Goal: Find specific page/section: Find specific page/section

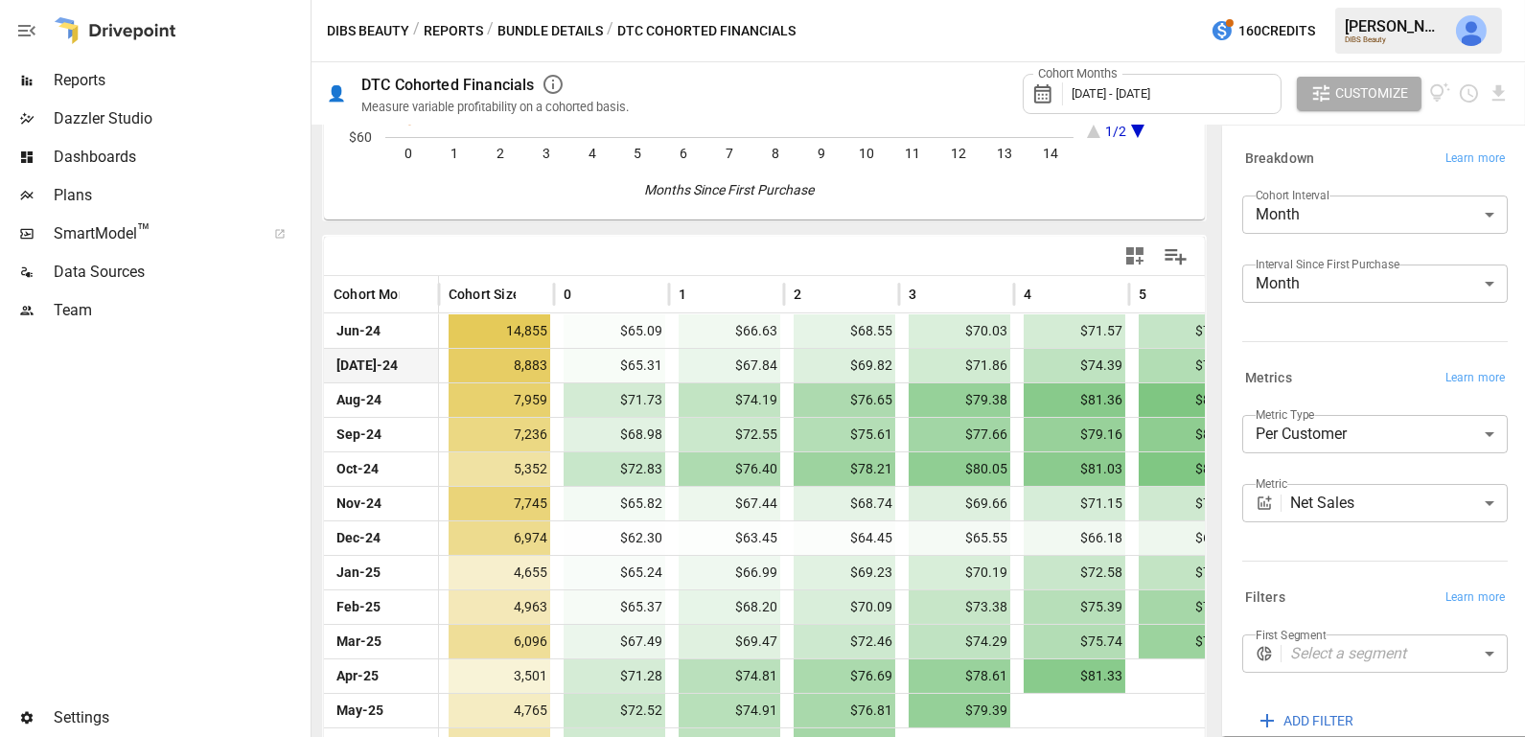
scroll to position [336, 0]
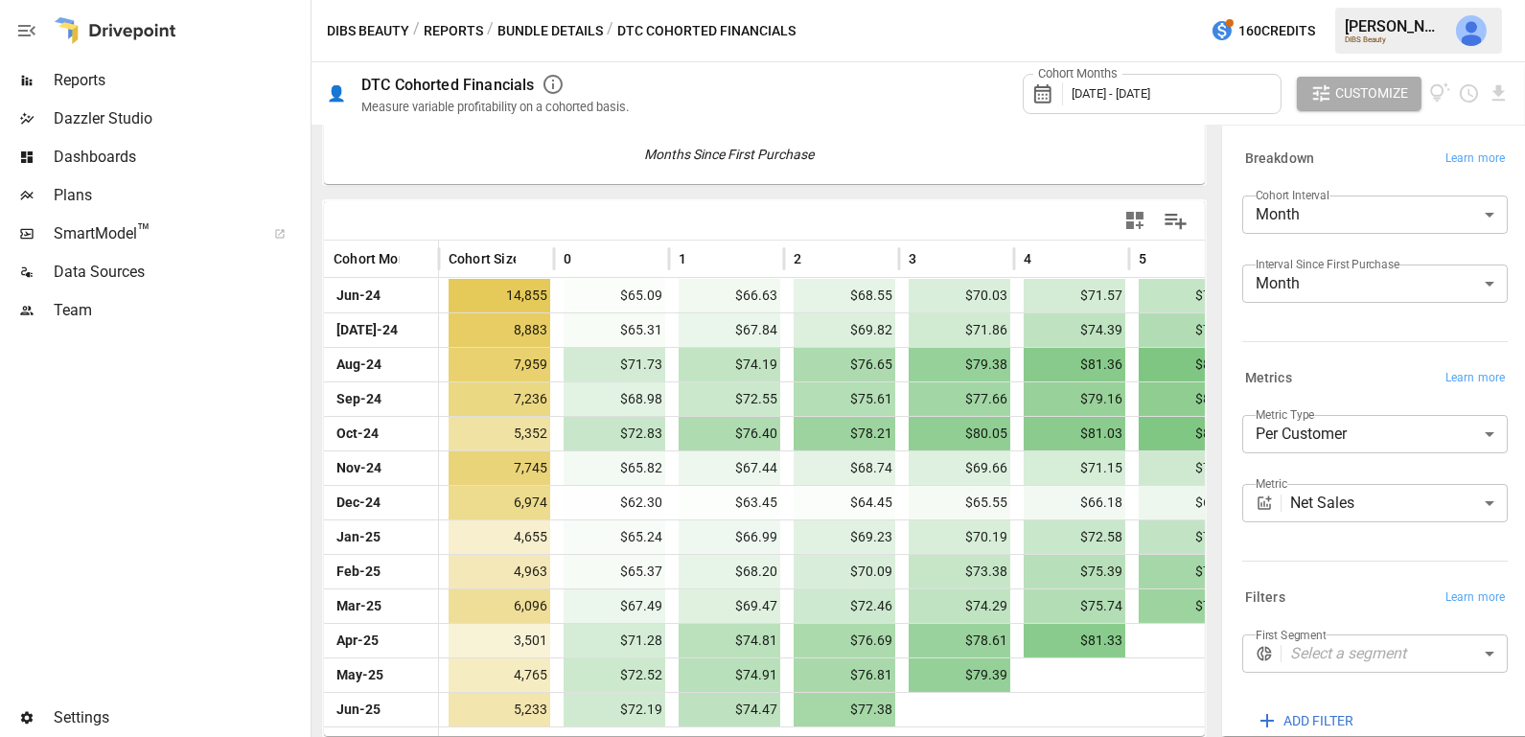
click at [1348, 0] on body "Reports Dazzler Studio Dashboards Plans SmartModel ™ Data Sources Team Settings…" at bounding box center [762, 0] width 1525 height 0
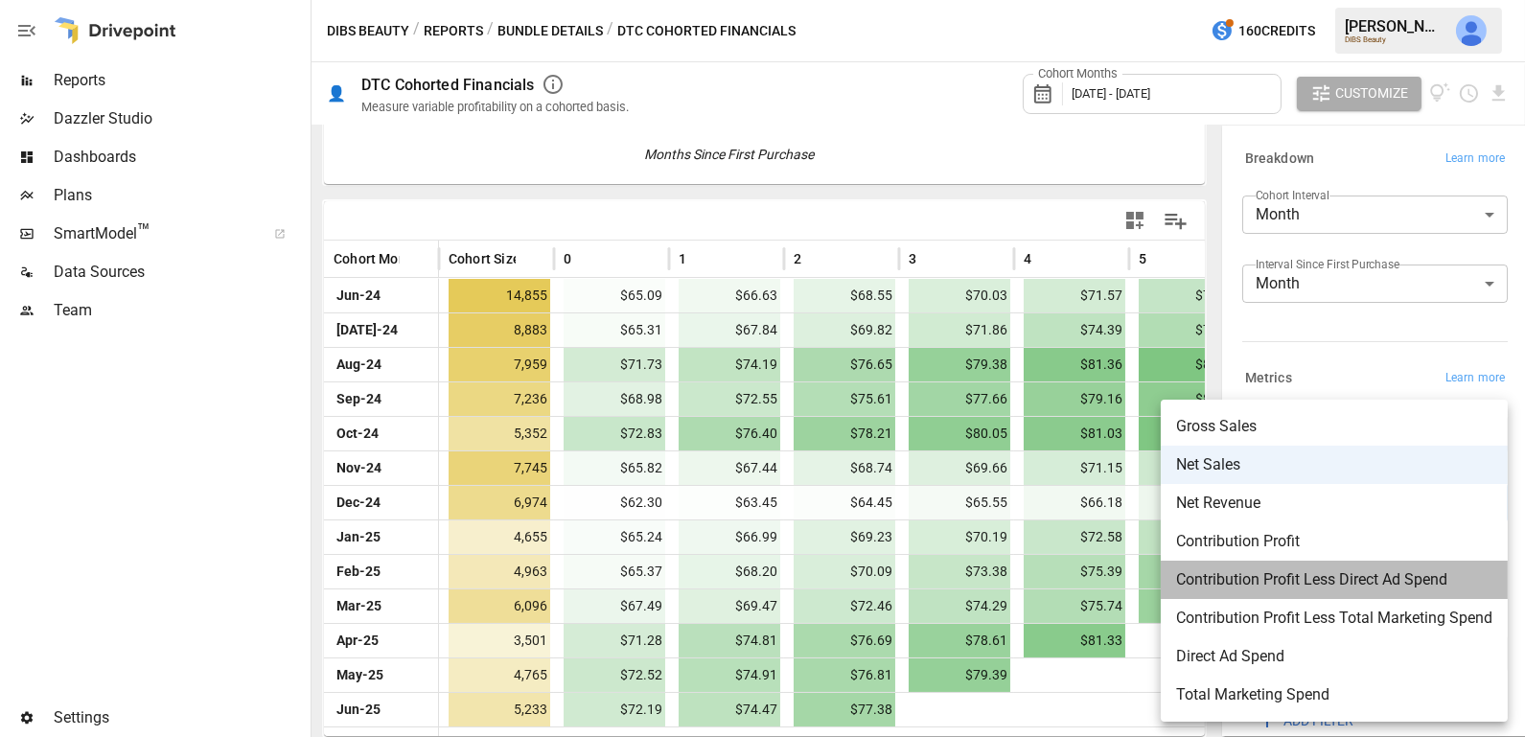
click at [1397, 573] on span "Contribution Profit Less Direct Ad Spend" at bounding box center [1334, 579] width 316 height 23
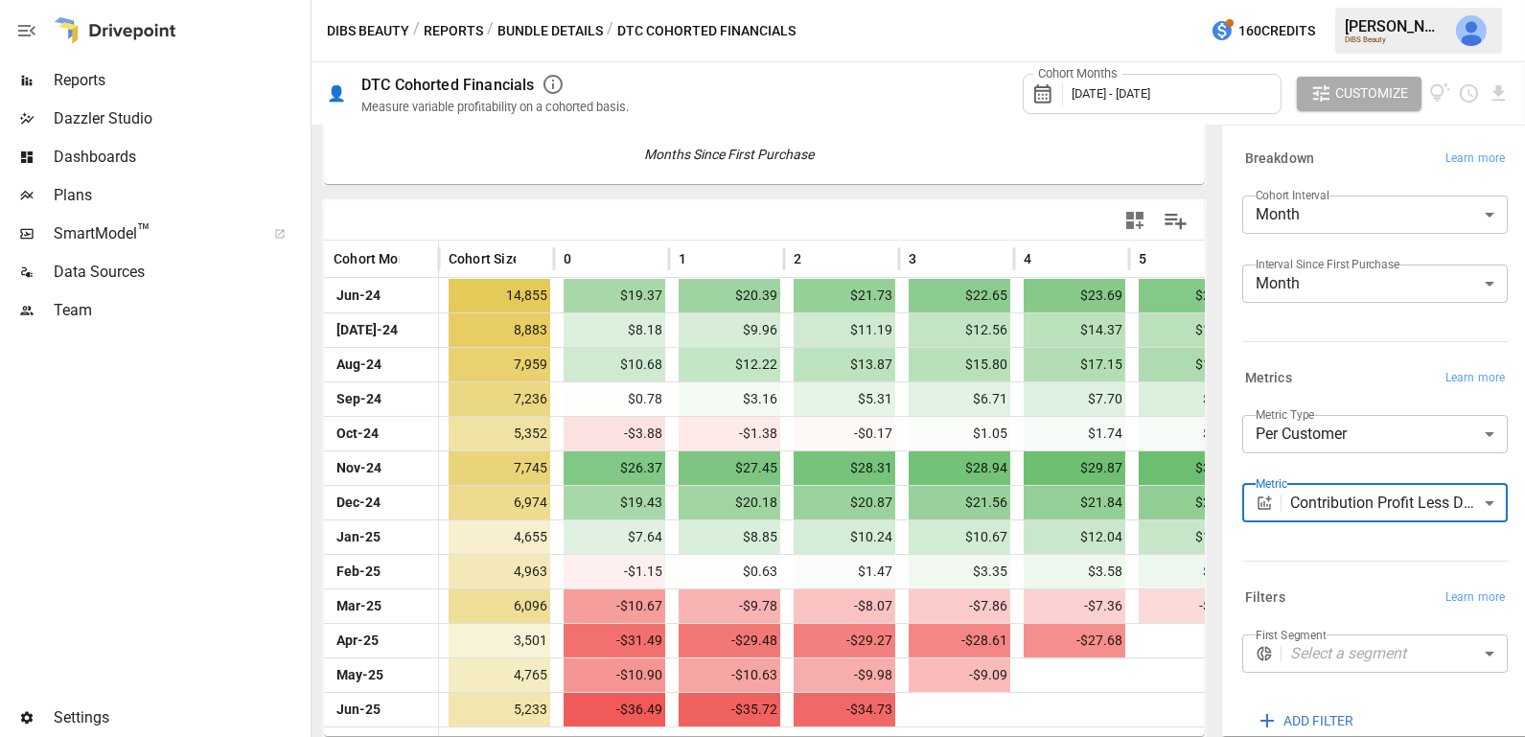
scroll to position [104, 0]
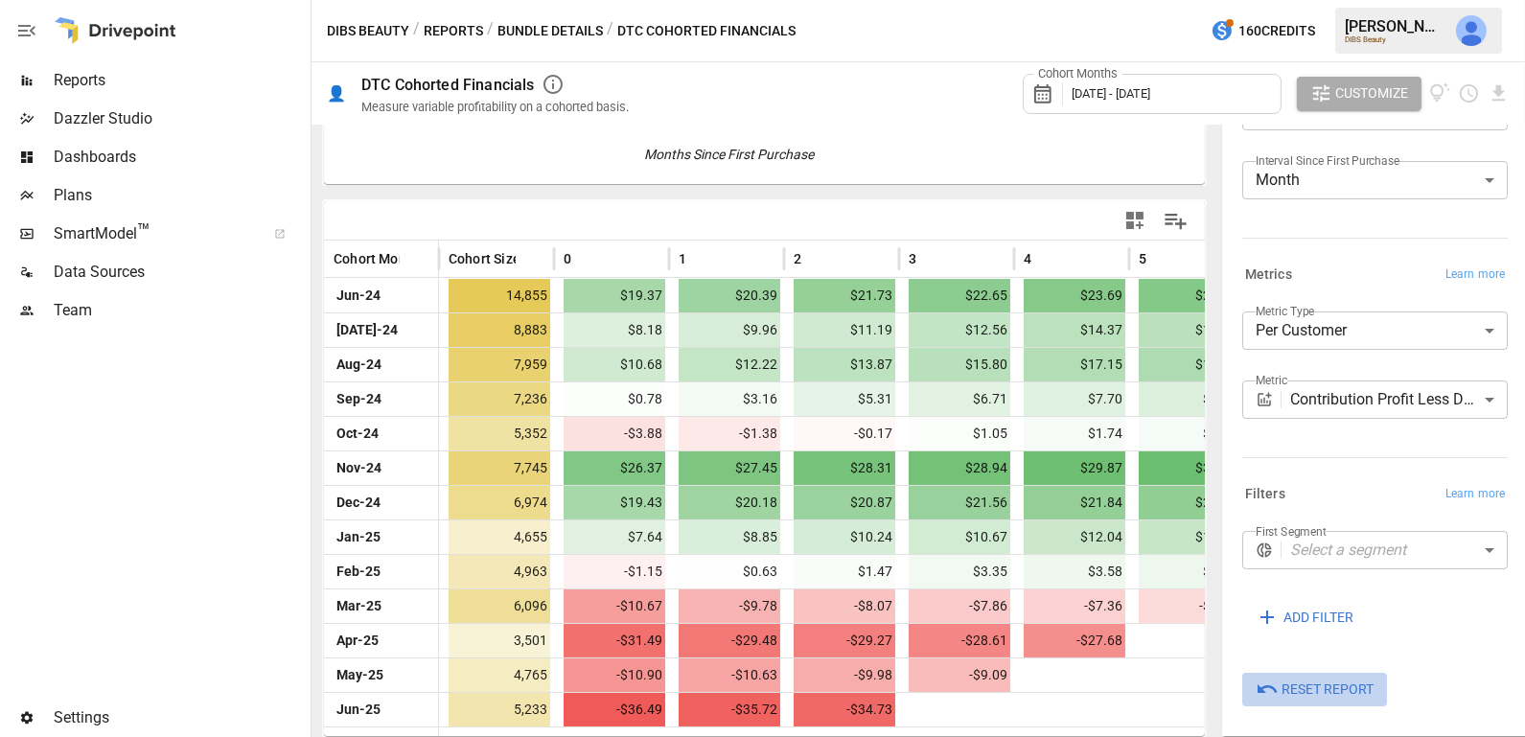
click at [1331, 680] on span "Reset Report" at bounding box center [1327, 690] width 92 height 24
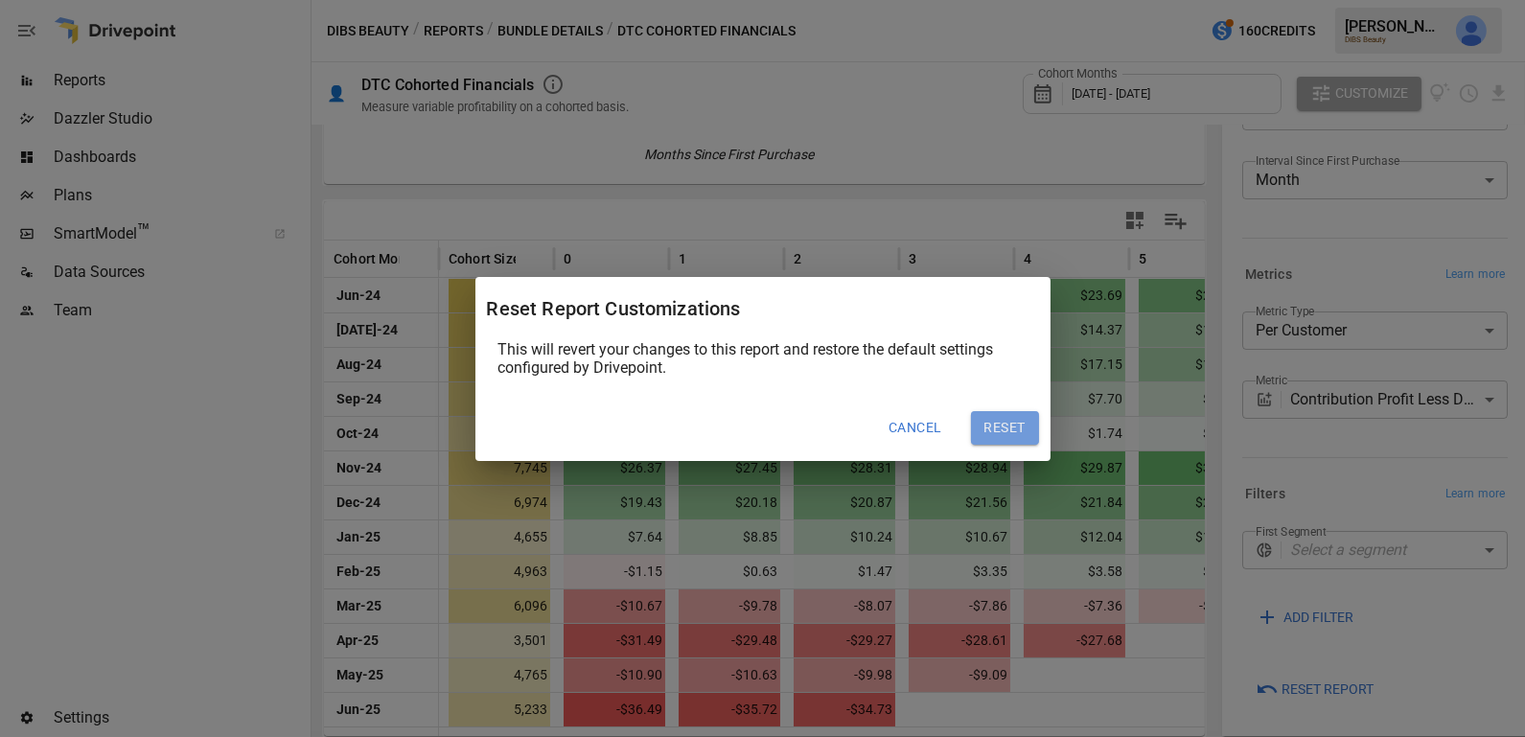
click at [1008, 416] on button "Reset" at bounding box center [1005, 428] width 68 height 35
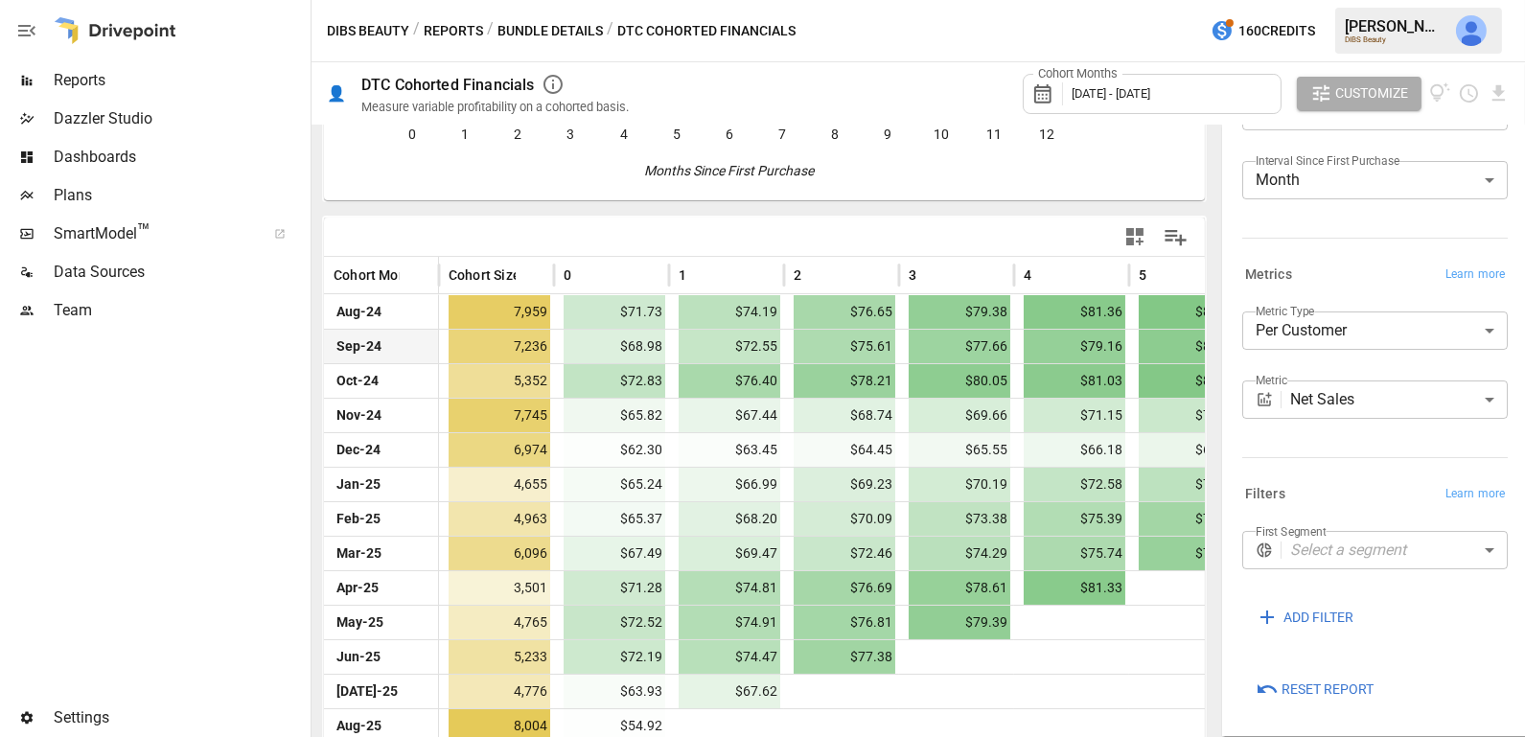
scroll to position [336, 0]
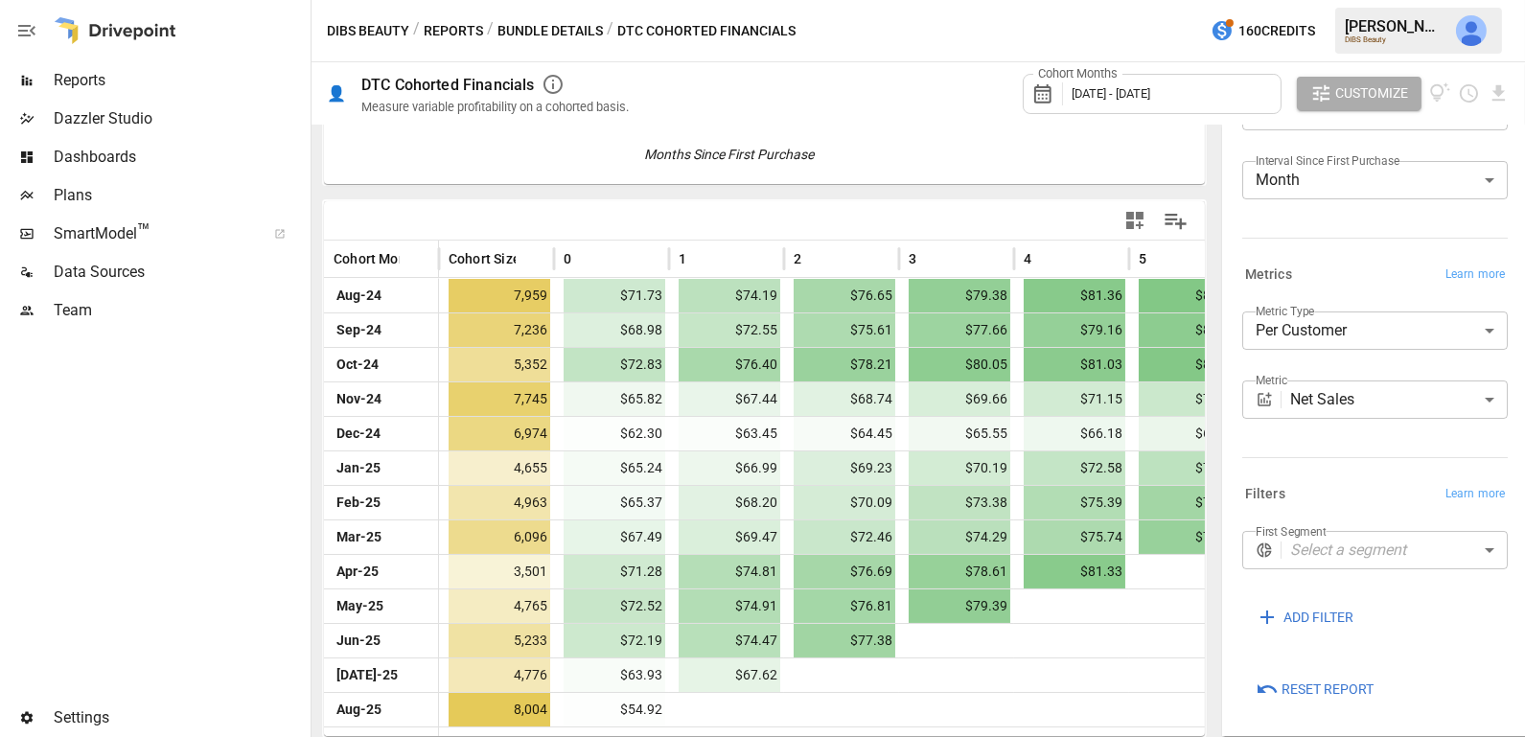
click at [1353, 0] on body "Reports Dazzler Studio Dashboards Plans SmartModel ™ Data Sources Team Settings…" at bounding box center [762, 0] width 1525 height 0
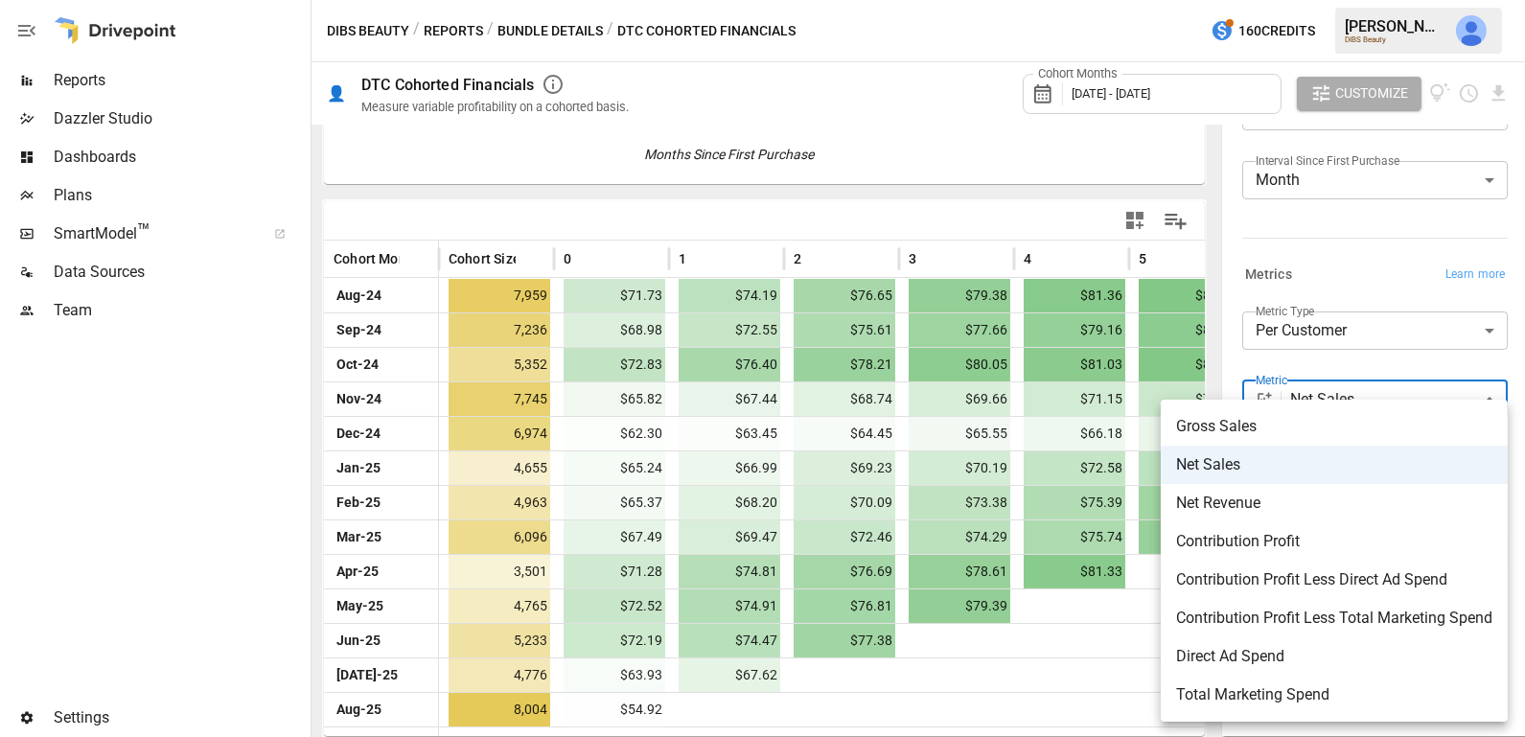
click at [1300, 584] on span "Contribution Profit Less Direct Ad Spend" at bounding box center [1334, 579] width 316 height 23
type input "**********"
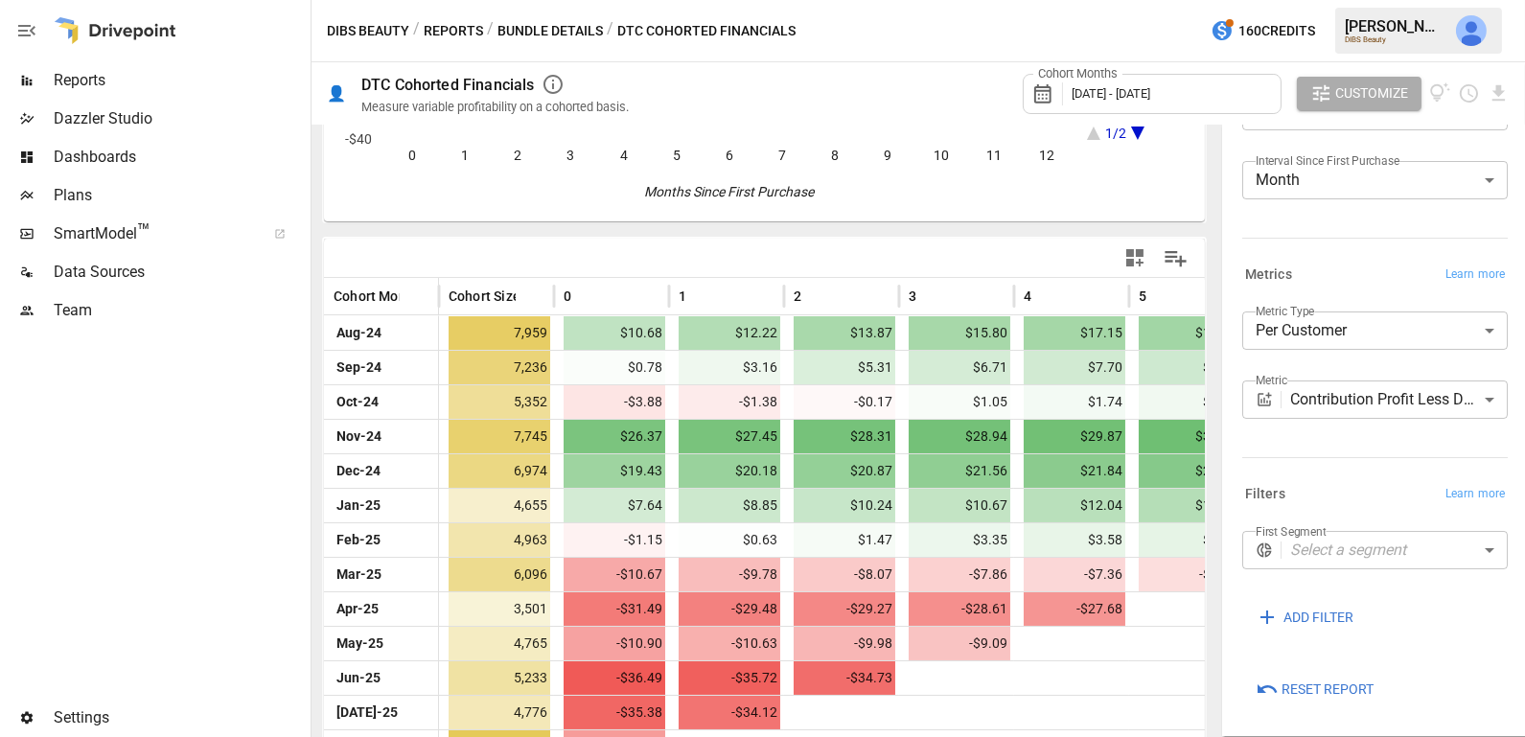
scroll to position [336, 0]
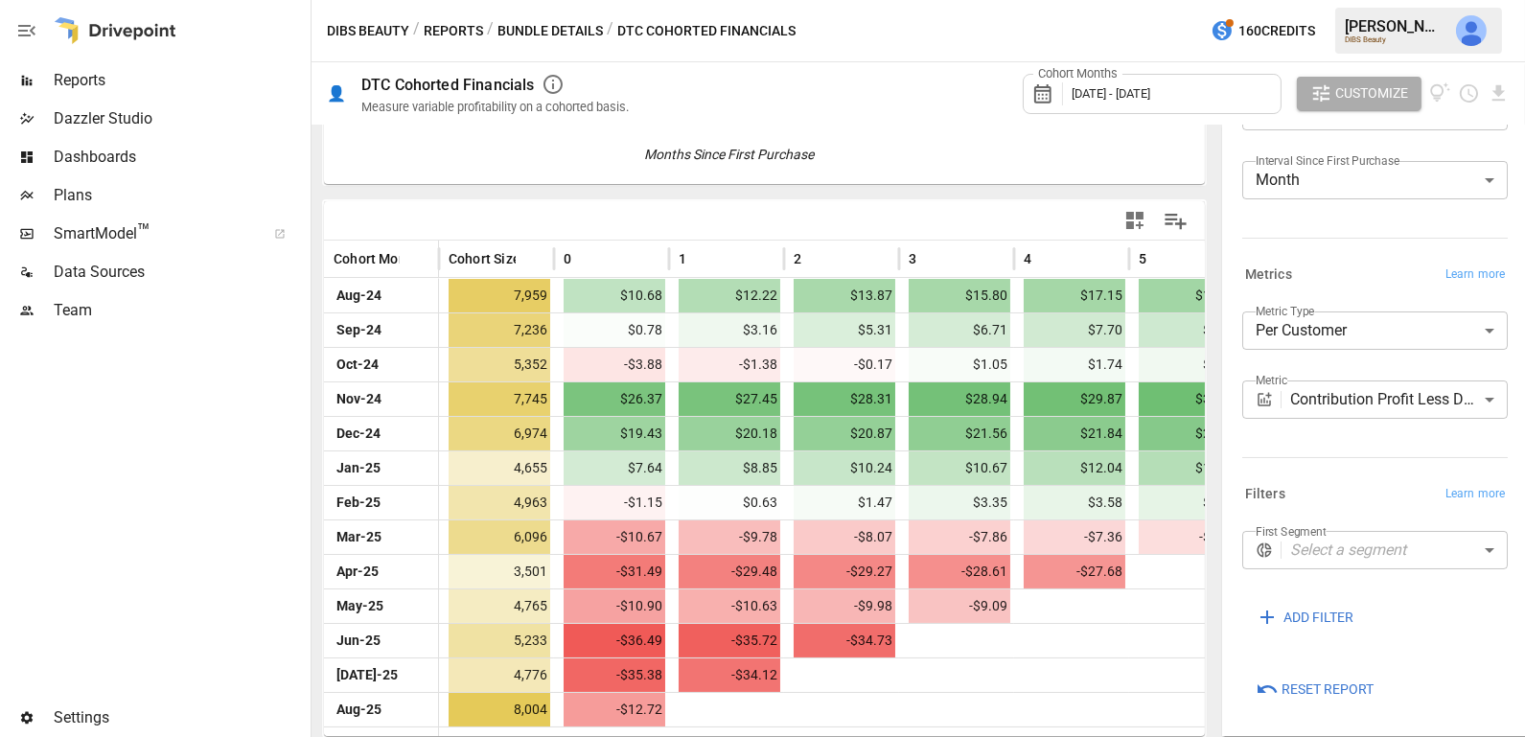
click at [455, 43] on div "DIBS Beauty / Reports / Bundle Details / DTC Cohorted Financials 160 Credits [P…" at bounding box center [917, 30] width 1213 height 61
click at [455, 28] on button "Reports" at bounding box center [453, 31] width 59 height 24
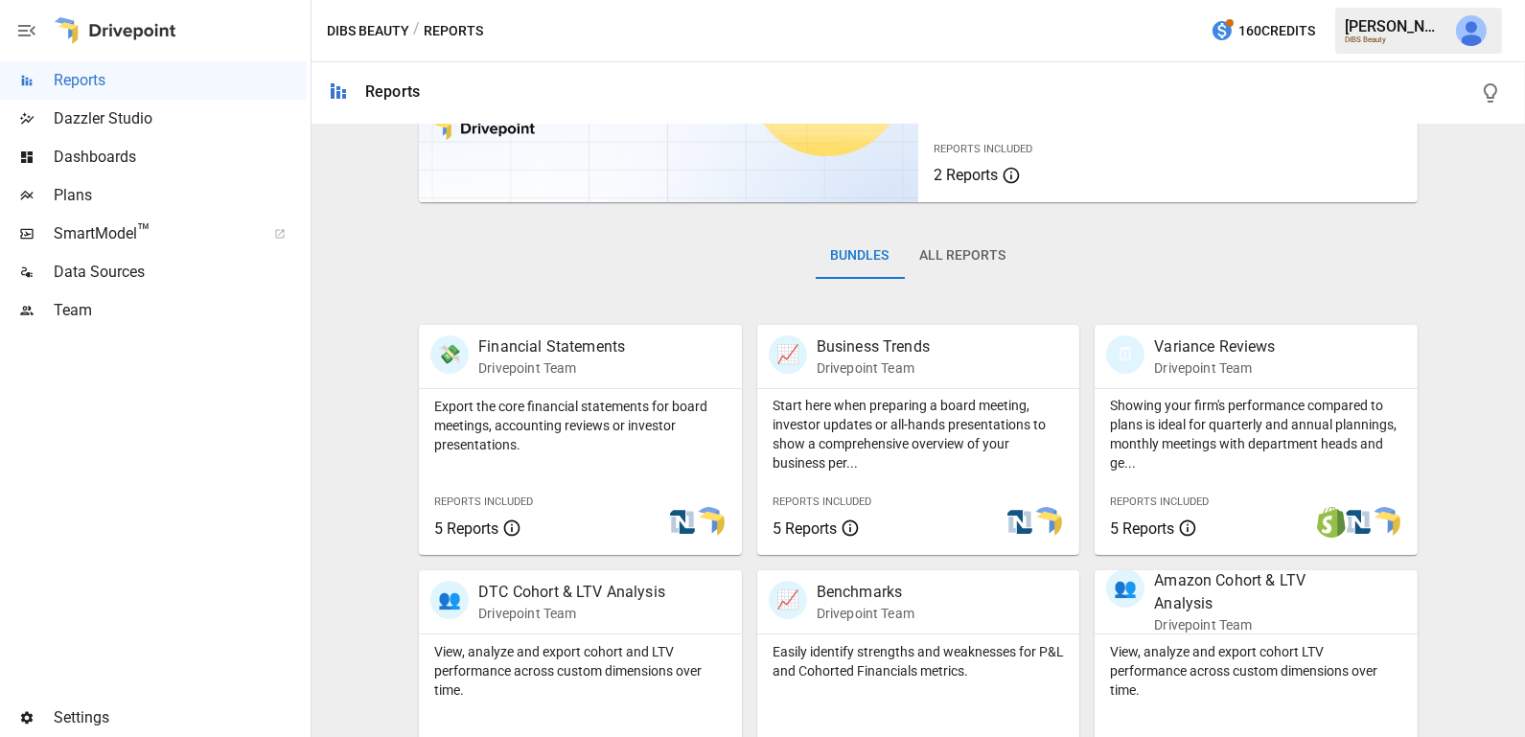
scroll to position [195, 0]
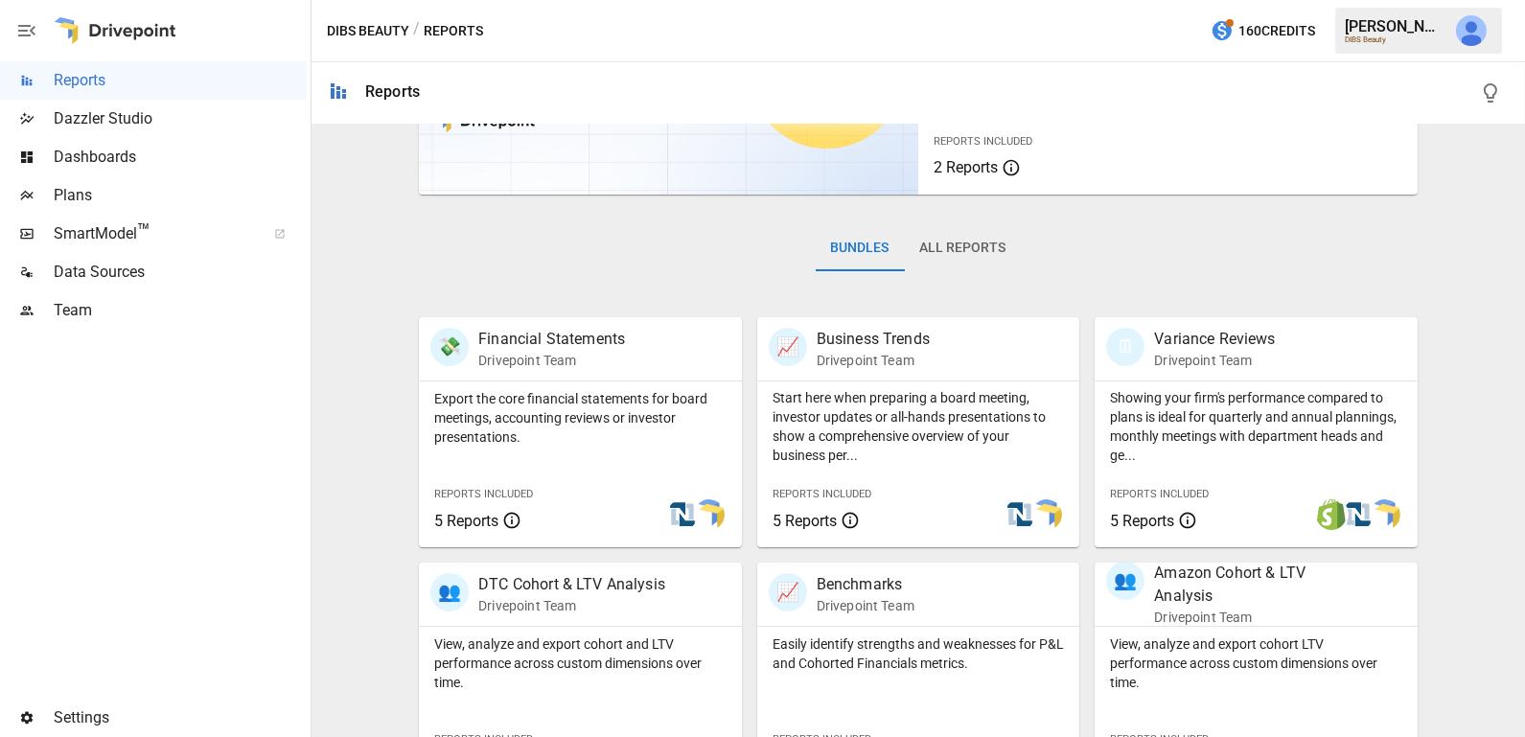
click at [142, 302] on span "Team" at bounding box center [180, 310] width 253 height 23
